Goal: Check status: Check status

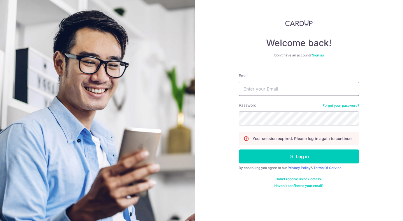
type input "[EMAIL_ADDRESS][DOMAIN_NAME]"
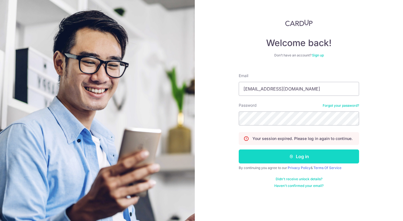
click at [285, 161] on button "Log in" at bounding box center [298, 157] width 120 height 14
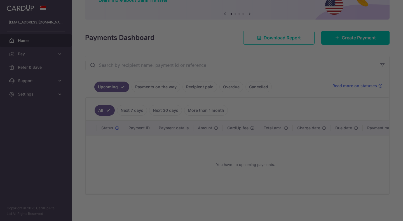
scroll to position [55, 0]
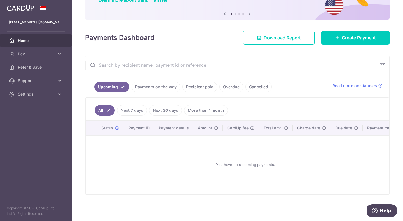
click at [149, 85] on link "Payments on the way" at bounding box center [155, 87] width 49 height 11
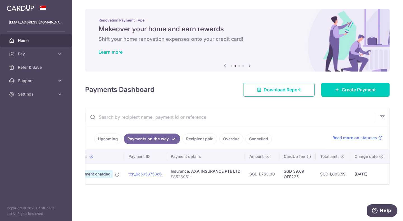
scroll to position [0, 0]
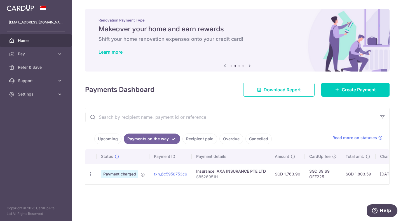
click at [202, 136] on link "Recipient paid" at bounding box center [199, 139] width 35 height 11
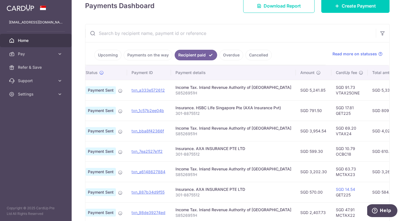
scroll to position [0, 14]
click at [146, 56] on link "Payments on the way" at bounding box center [148, 55] width 49 height 11
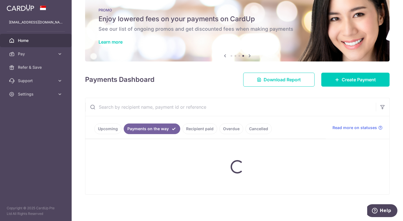
scroll to position [0, 0]
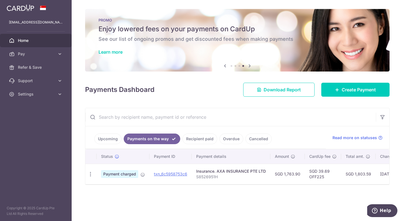
click at [197, 140] on link "Recipient paid" at bounding box center [199, 139] width 35 height 11
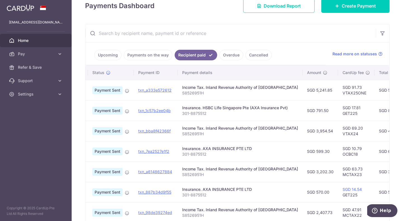
scroll to position [0, 10]
click at [144, 56] on link "Payments on the way" at bounding box center [148, 55] width 49 height 11
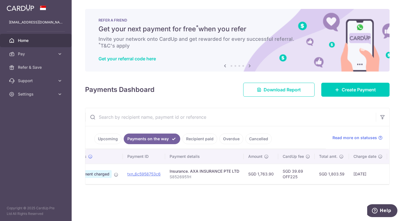
scroll to position [0, 0]
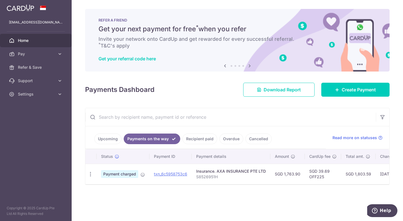
click at [196, 138] on link "Recipient paid" at bounding box center [199, 139] width 35 height 11
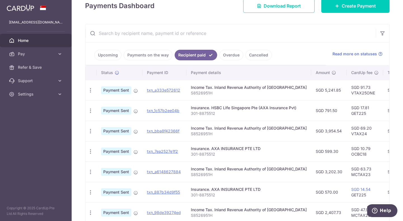
click at [138, 54] on link "Payments on the way" at bounding box center [148, 55] width 49 height 11
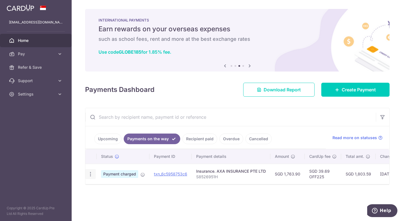
click at [91, 174] on icon "button" at bounding box center [91, 174] width 6 height 6
click at [171, 174] on link "txn_6c5958753c6" at bounding box center [170, 174] width 33 height 5
